Goal: Task Accomplishment & Management: Use online tool/utility

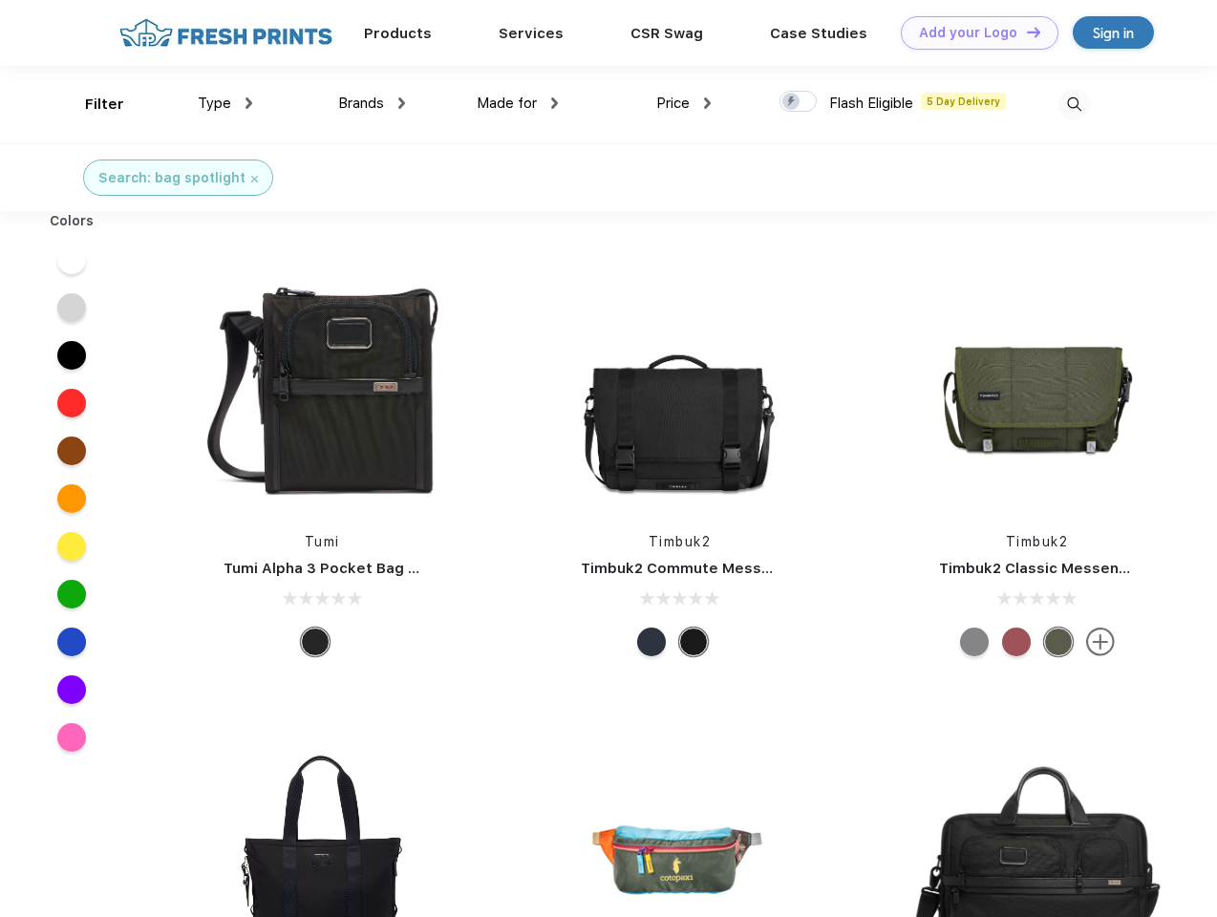
click at [972, 32] on link "Add your Logo Design Tool" at bounding box center [980, 32] width 158 height 33
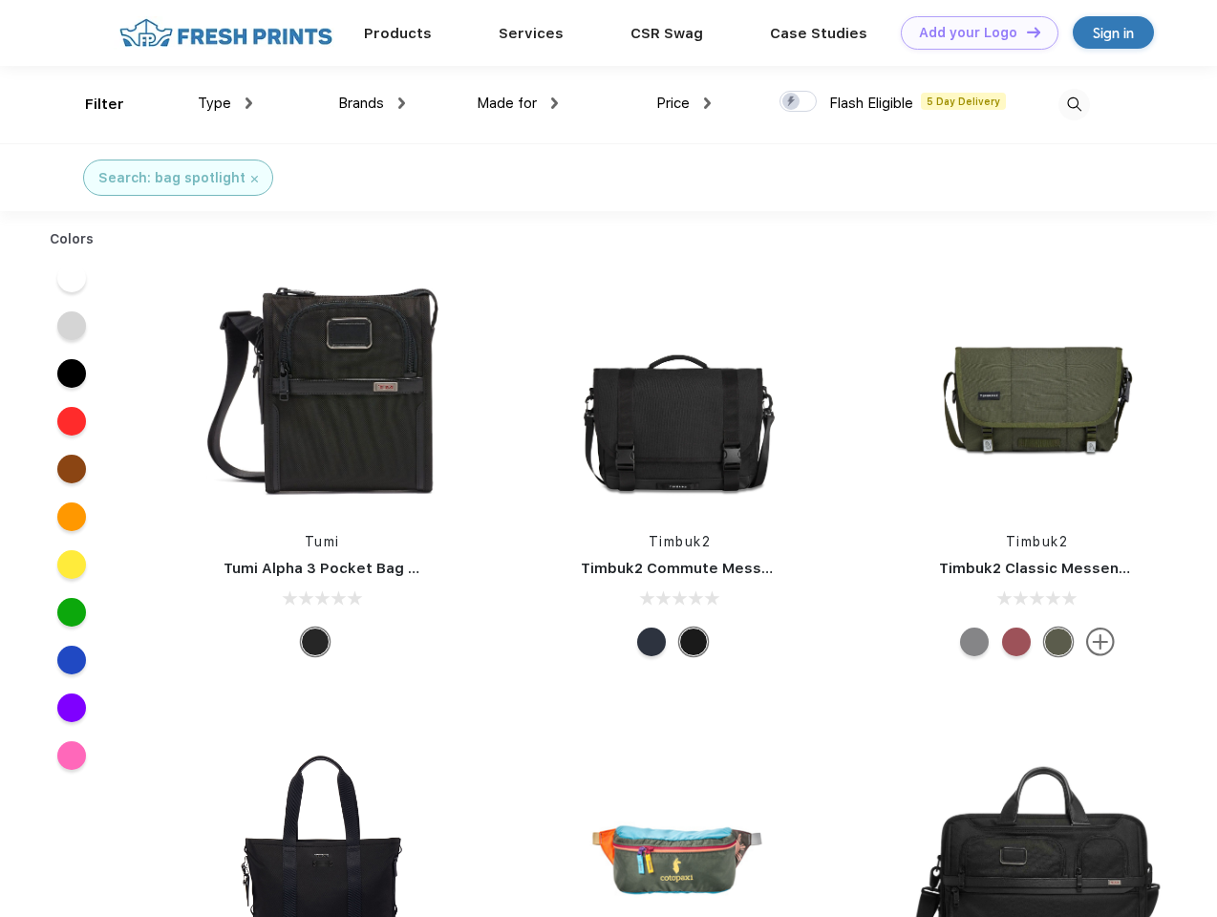
click at [0, 0] on div "Design Tool" at bounding box center [0, 0] width 0 height 0
click at [1025, 32] on link "Add your Logo Design Tool" at bounding box center [980, 32] width 158 height 33
click at [92, 104] on div "Filter" at bounding box center [104, 105] width 39 height 22
click at [225, 103] on span "Type" at bounding box center [214, 103] width 33 height 17
click at [372, 103] on span "Brands" at bounding box center [361, 103] width 46 height 17
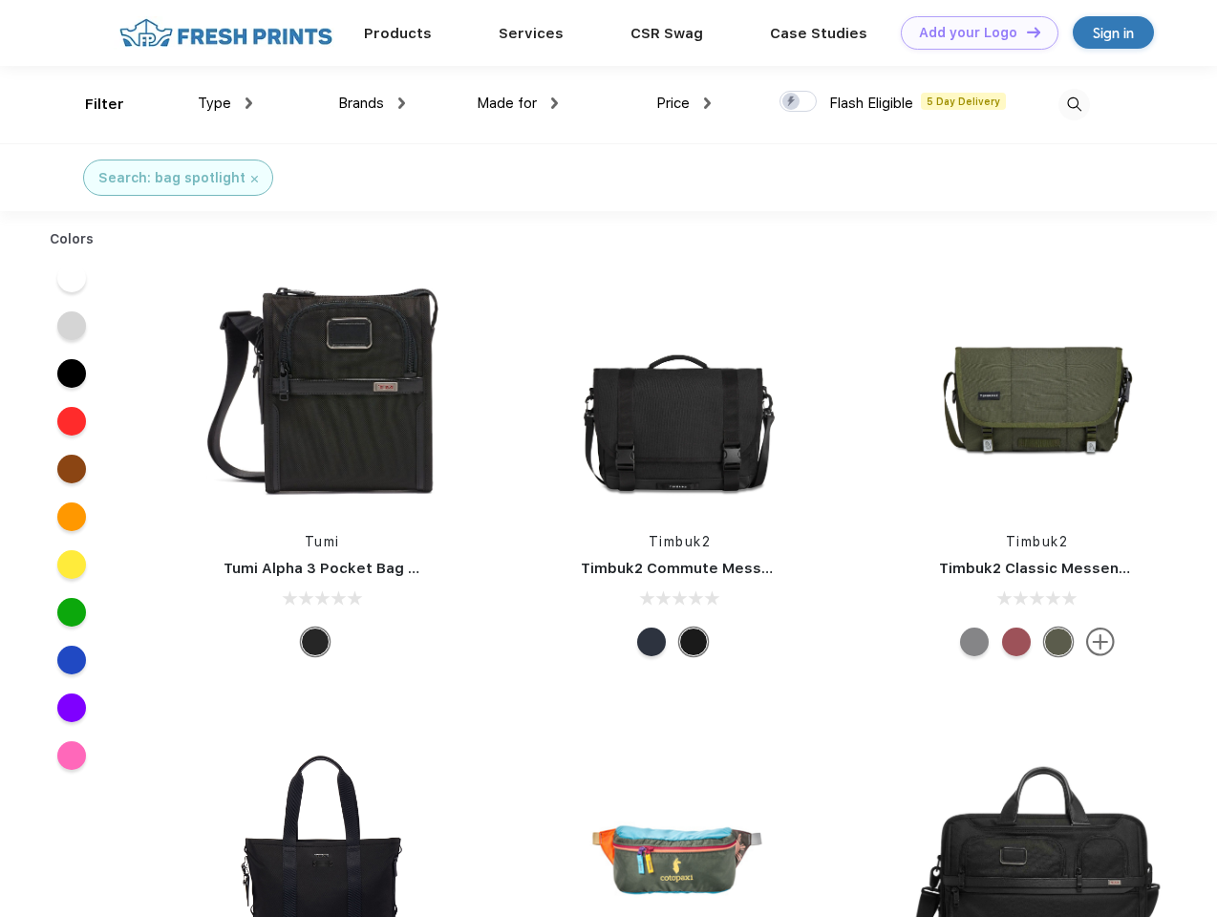
click at [518, 103] on span "Made for" at bounding box center [507, 103] width 60 height 17
click at [684, 103] on span "Price" at bounding box center [672, 103] width 33 height 17
click at [799, 102] on div at bounding box center [798, 101] width 37 height 21
click at [792, 102] on input "checkbox" at bounding box center [786, 96] width 12 height 12
click at [1074, 104] on img at bounding box center [1074, 105] width 32 height 32
